Goal: Information Seeking & Learning: Learn about a topic

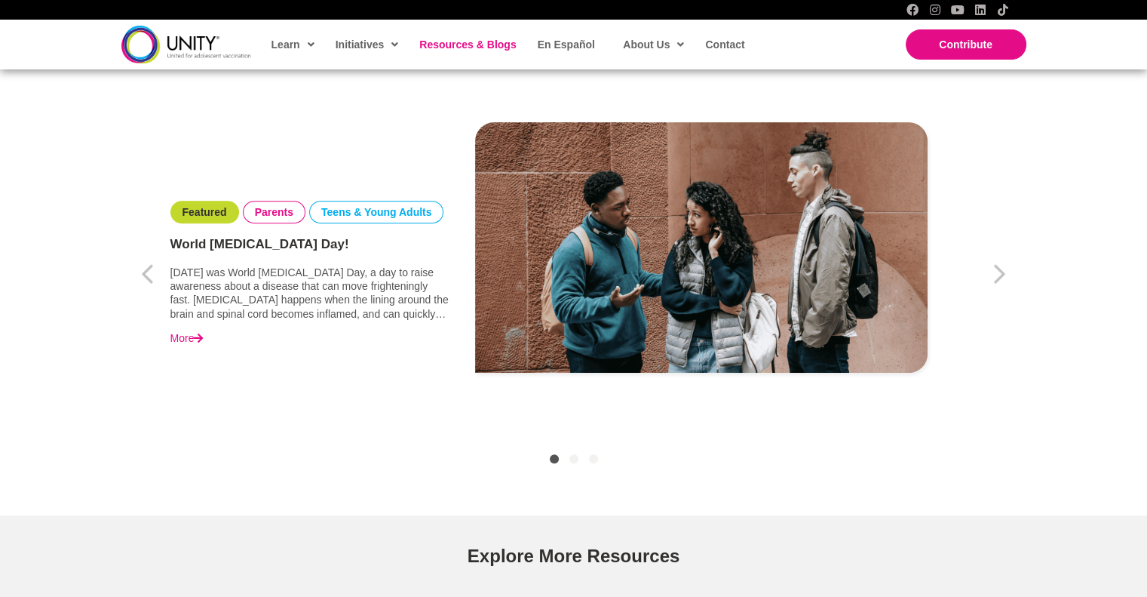
scroll to position [1044, 0]
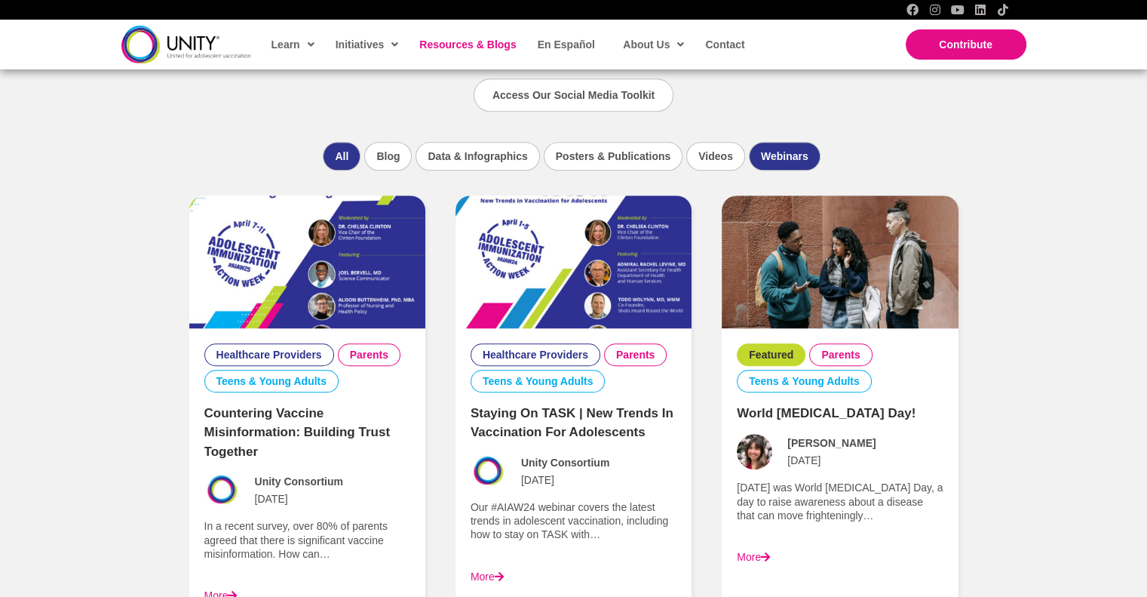
click at [780, 165] on li "Webinars" at bounding box center [785, 156] width 72 height 29
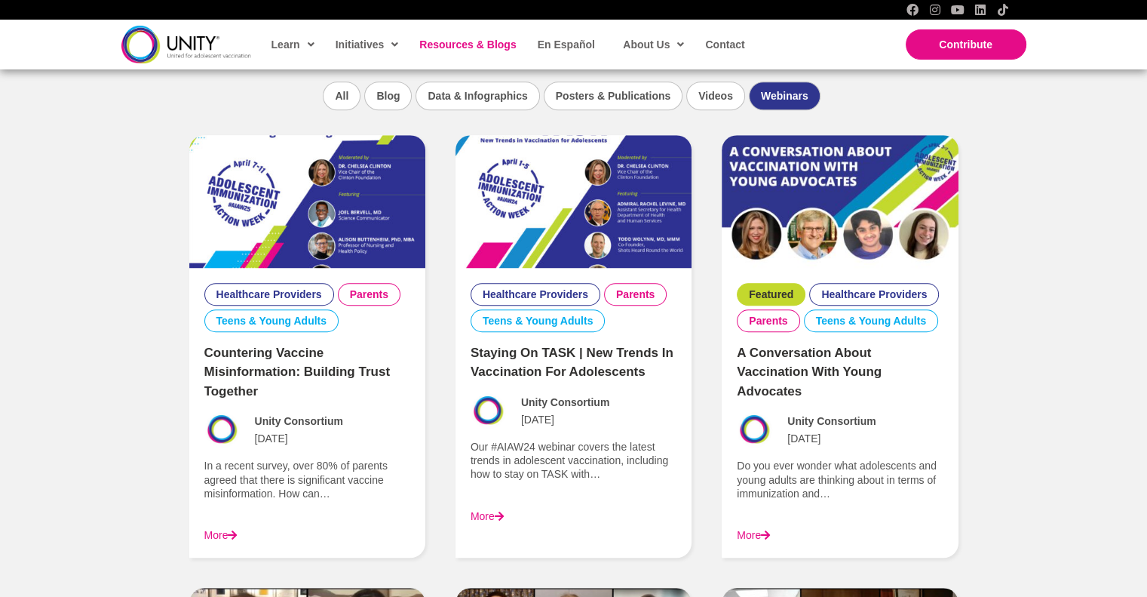
scroll to position [1109, 0]
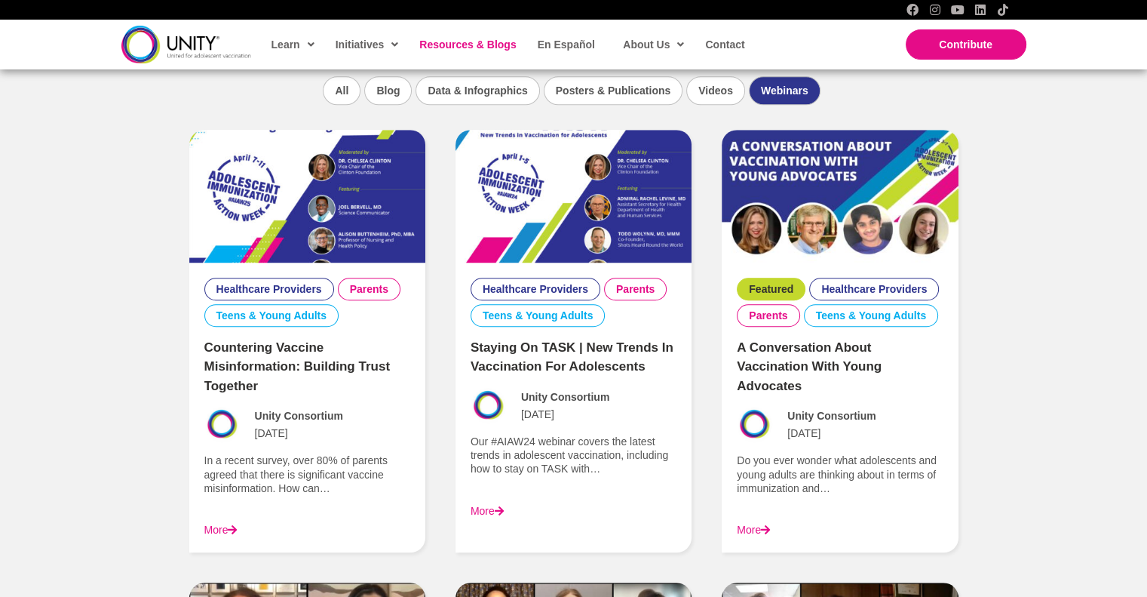
click at [489, 506] on link "More" at bounding box center [487, 511] width 33 height 12
click at [215, 523] on link "More" at bounding box center [220, 529] width 33 height 12
click at [615, 229] on img at bounding box center [574, 196] width 236 height 133
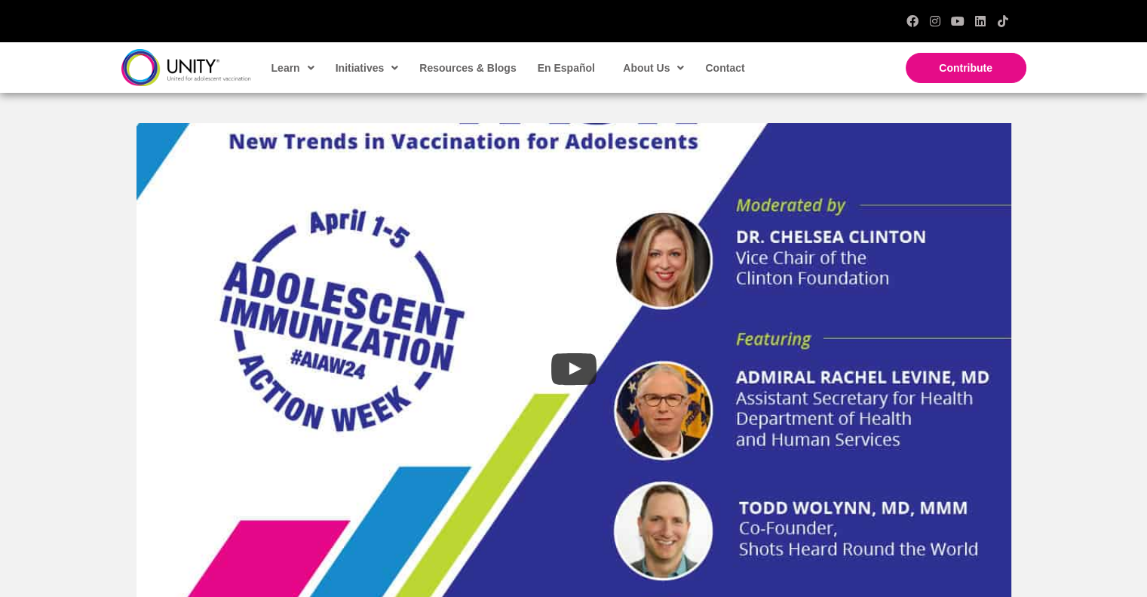
scroll to position [522, 0]
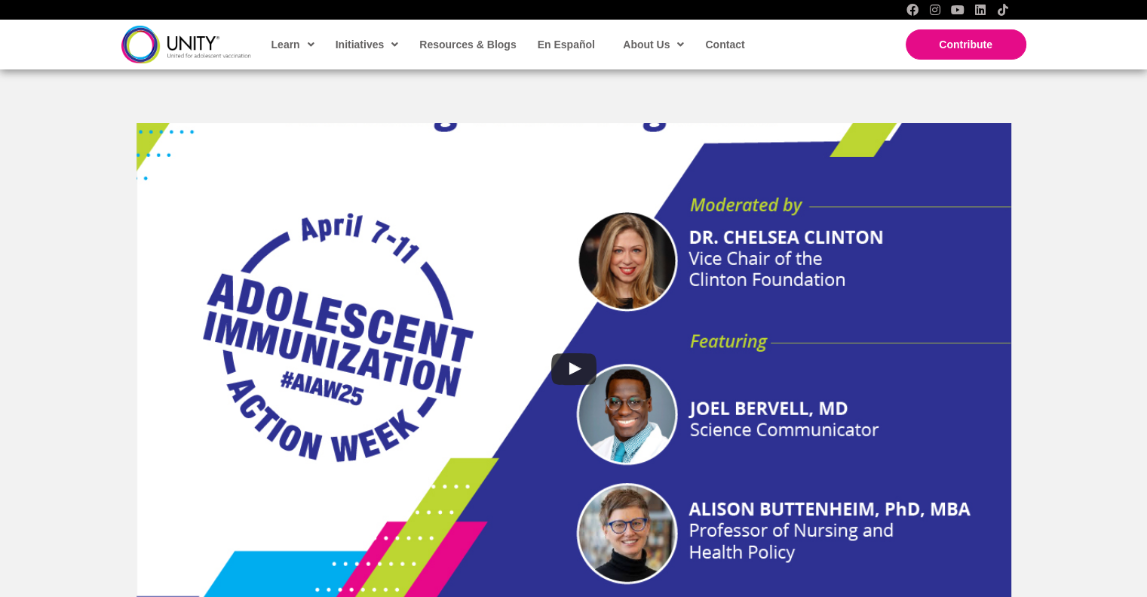
scroll to position [522, 0]
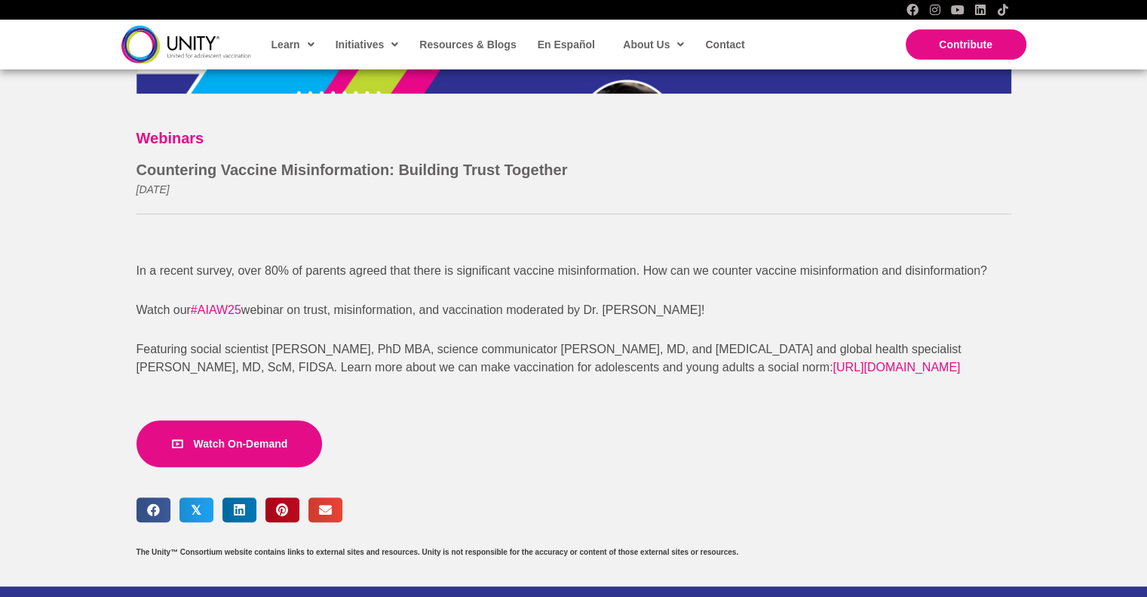
click at [207, 428] on link "Watch On-Demand" at bounding box center [230, 443] width 186 height 47
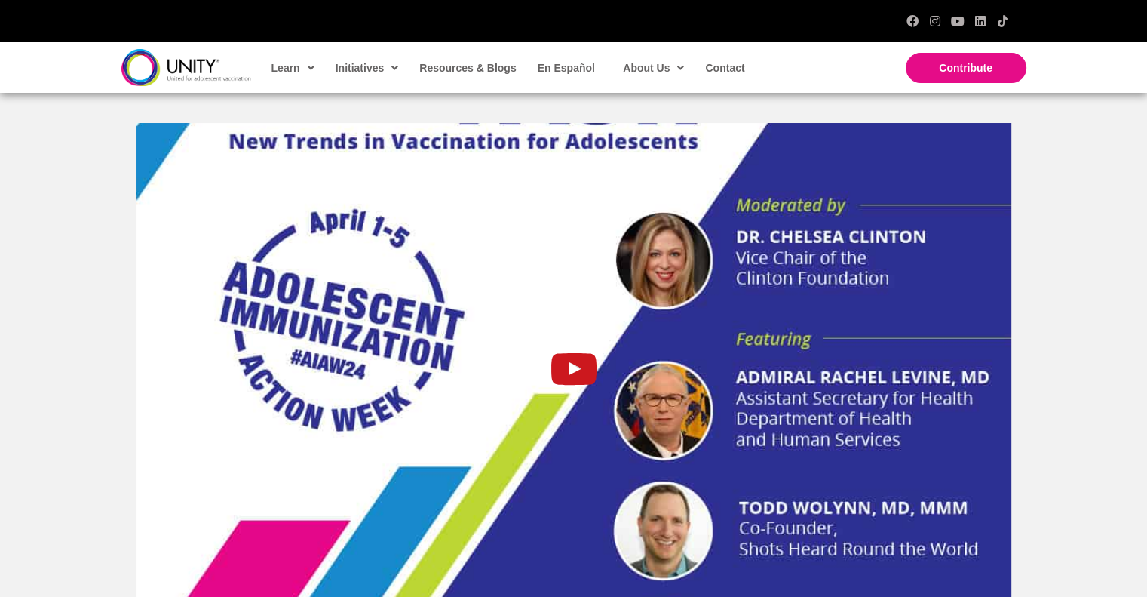
click at [565, 370] on icon "uabb-video-gallery" at bounding box center [573, 369] width 45 height 32
